Goal: Find specific page/section

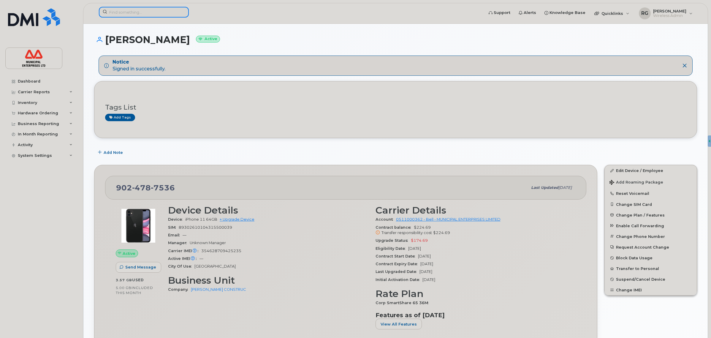
click at [127, 14] on input at bounding box center [144, 12] width 90 height 11
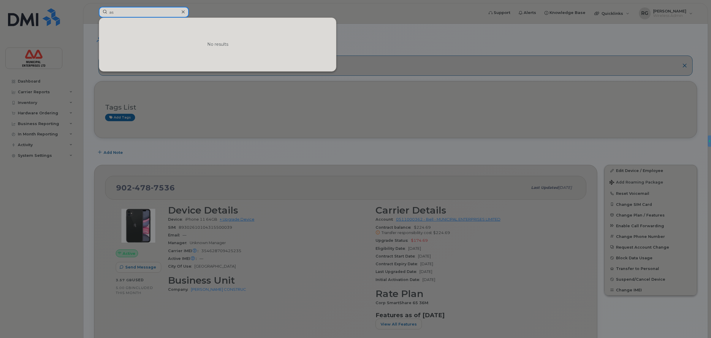
type input "a"
type input "s"
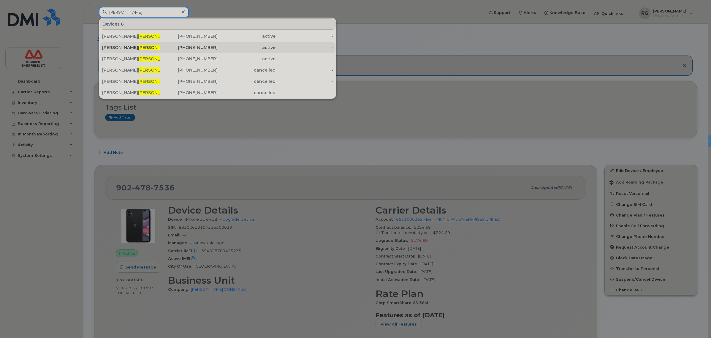
type input "spence"
click at [140, 48] on div "Adam Spence" at bounding box center [131, 48] width 58 height 6
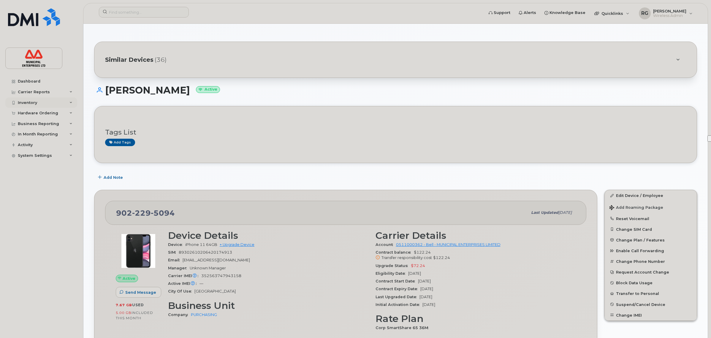
click at [45, 104] on div "Inventory" at bounding box center [41, 102] width 72 height 11
click at [42, 171] on div "Hardware Ordering" at bounding box center [38, 170] width 40 height 5
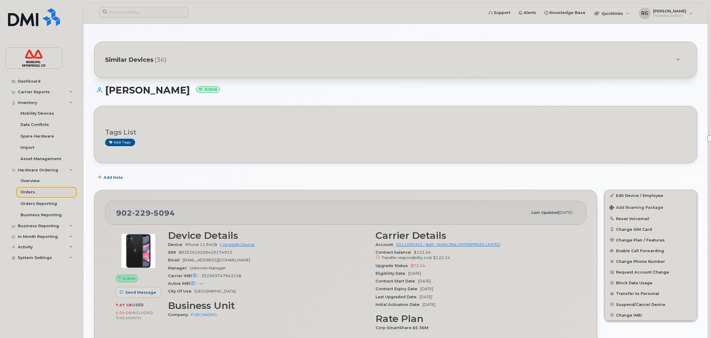
click at [32, 192] on div "Orders" at bounding box center [27, 191] width 15 height 5
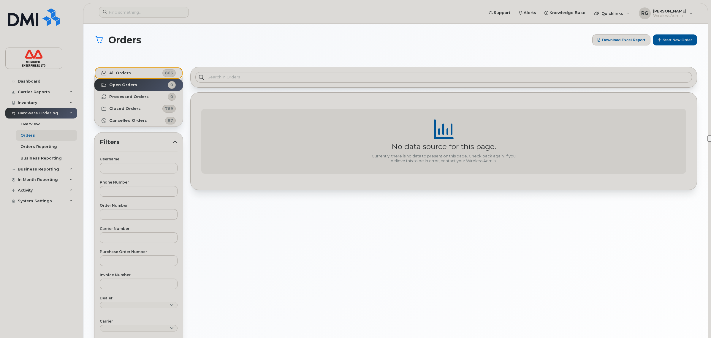
click at [141, 74] on link "All Orders 866" at bounding box center [138, 73] width 89 height 12
